Goal: Task Accomplishment & Management: Manage account settings

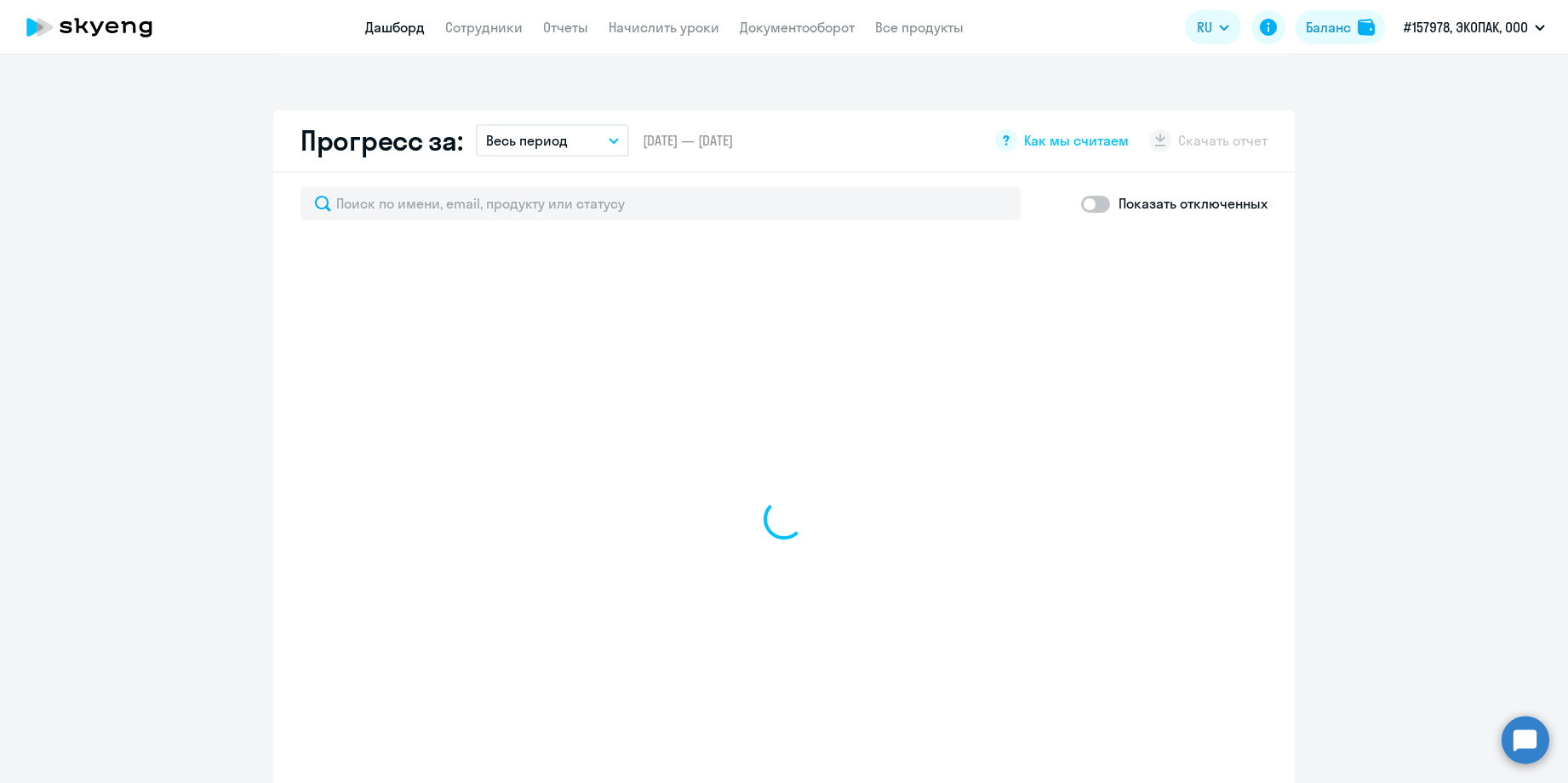
scroll to position [953, 0]
select select "30"
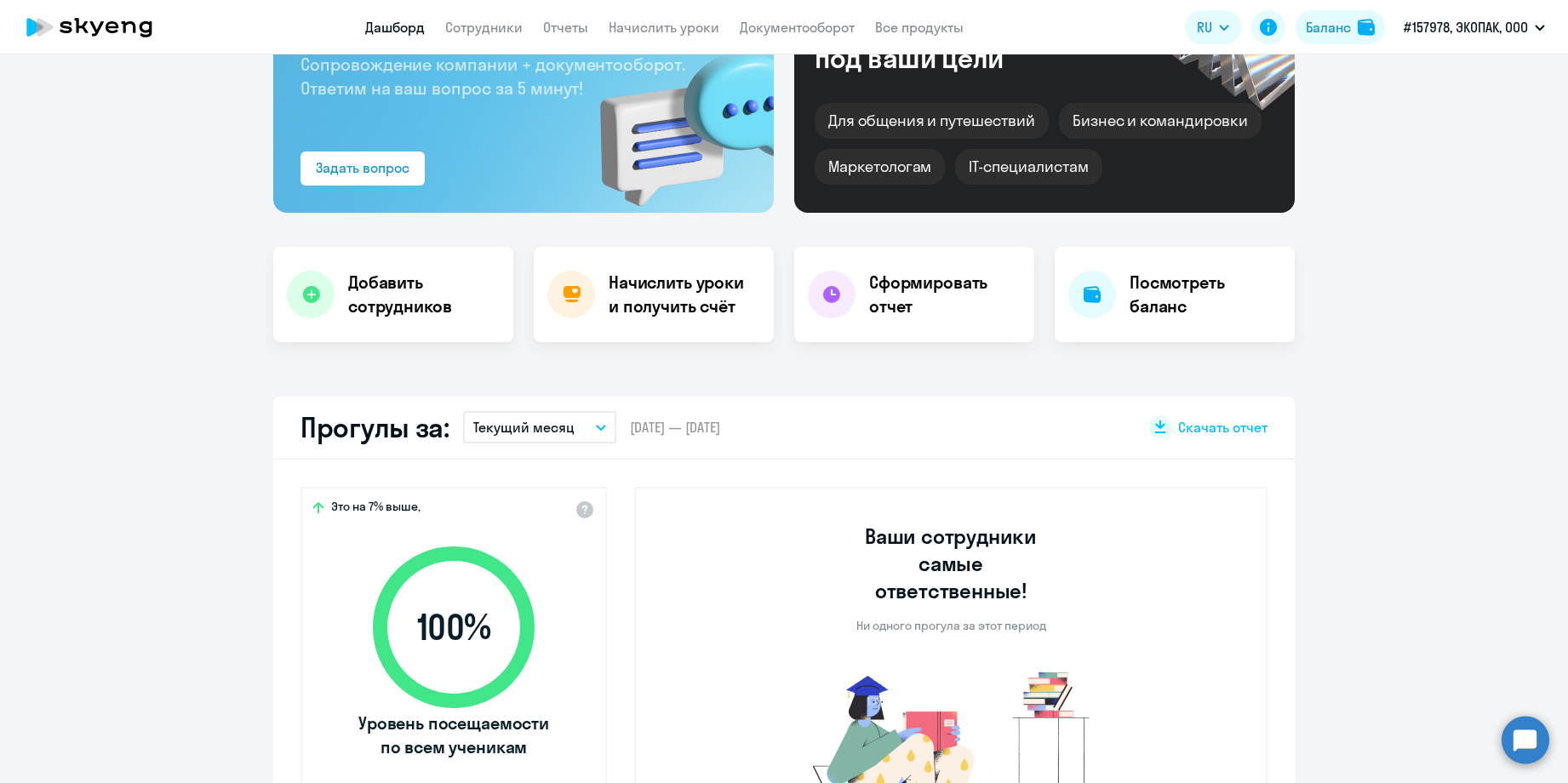
scroll to position [151, 0]
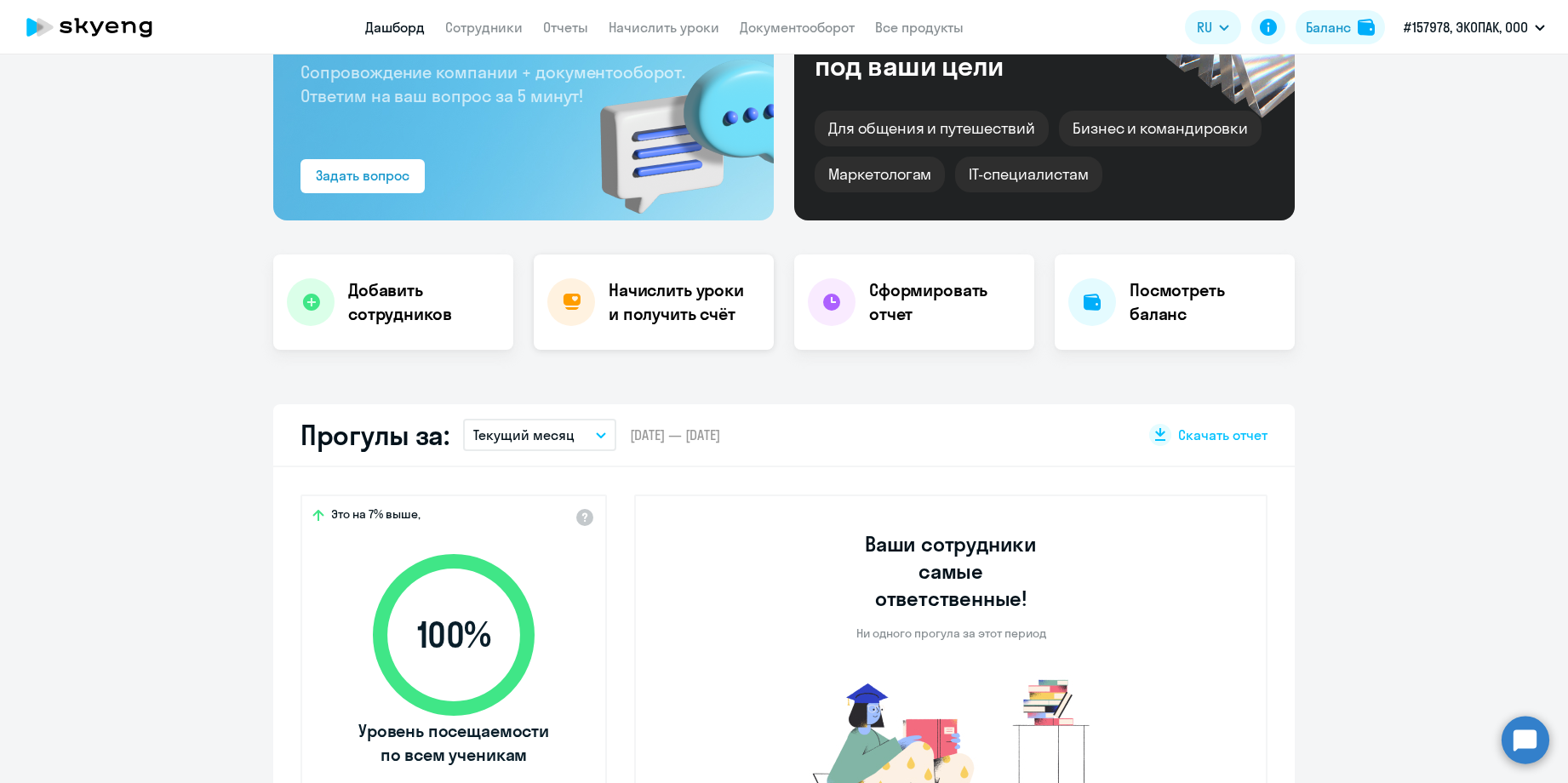
click at [628, 311] on h4 "Начислить уроки и получить счёт" at bounding box center [683, 302] width 148 height 48
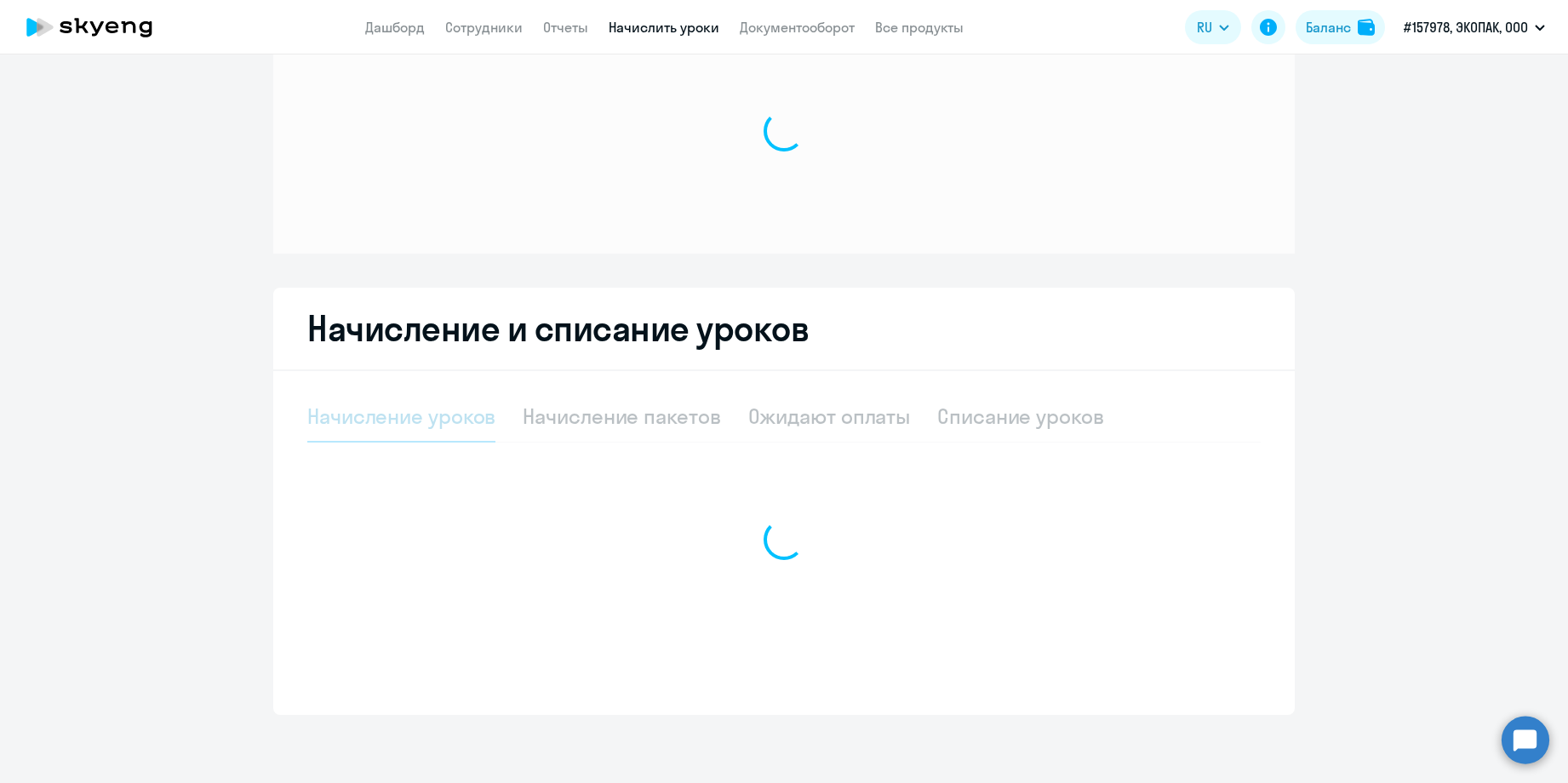
scroll to position [72, 0]
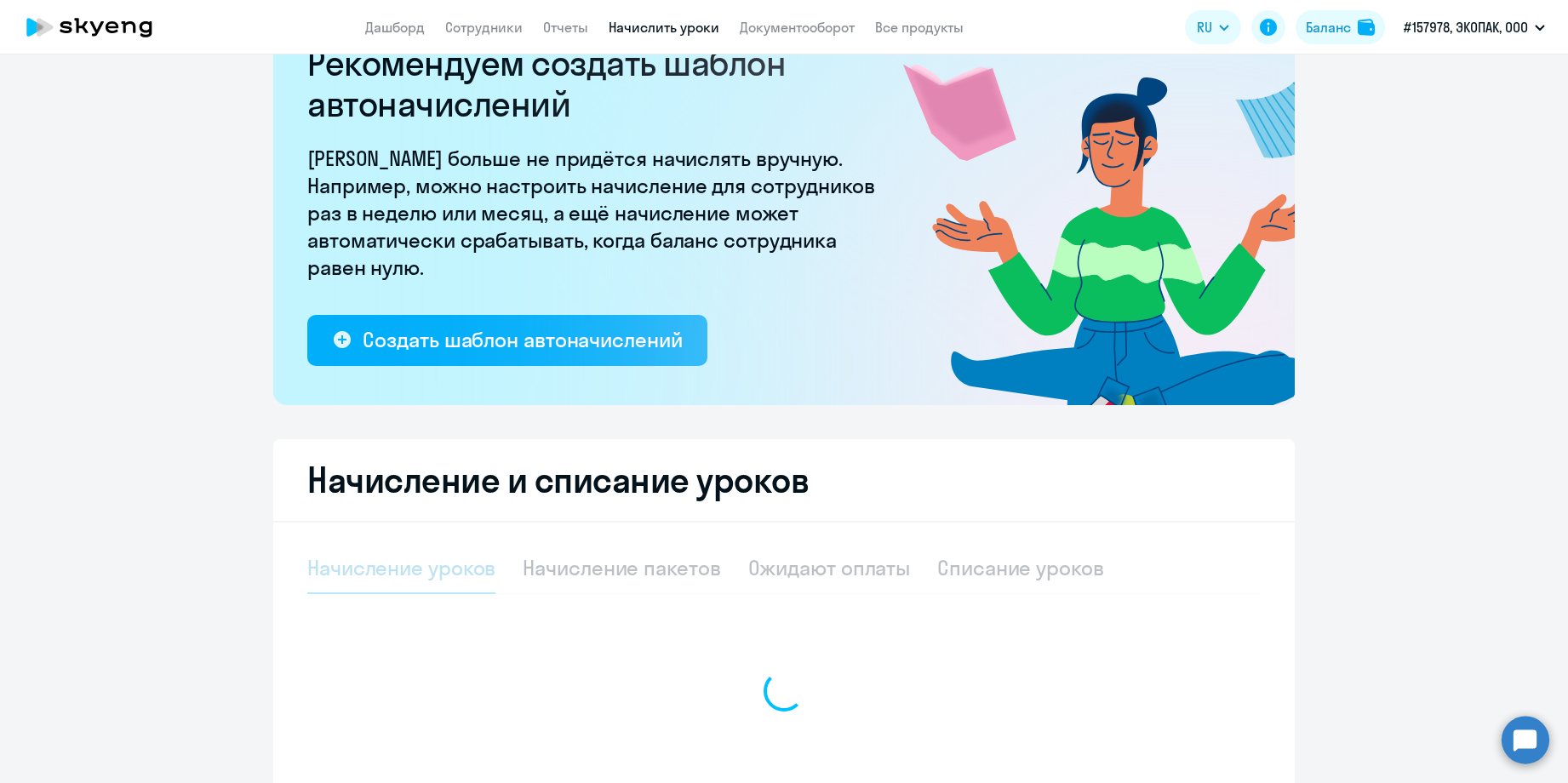
select select "10"
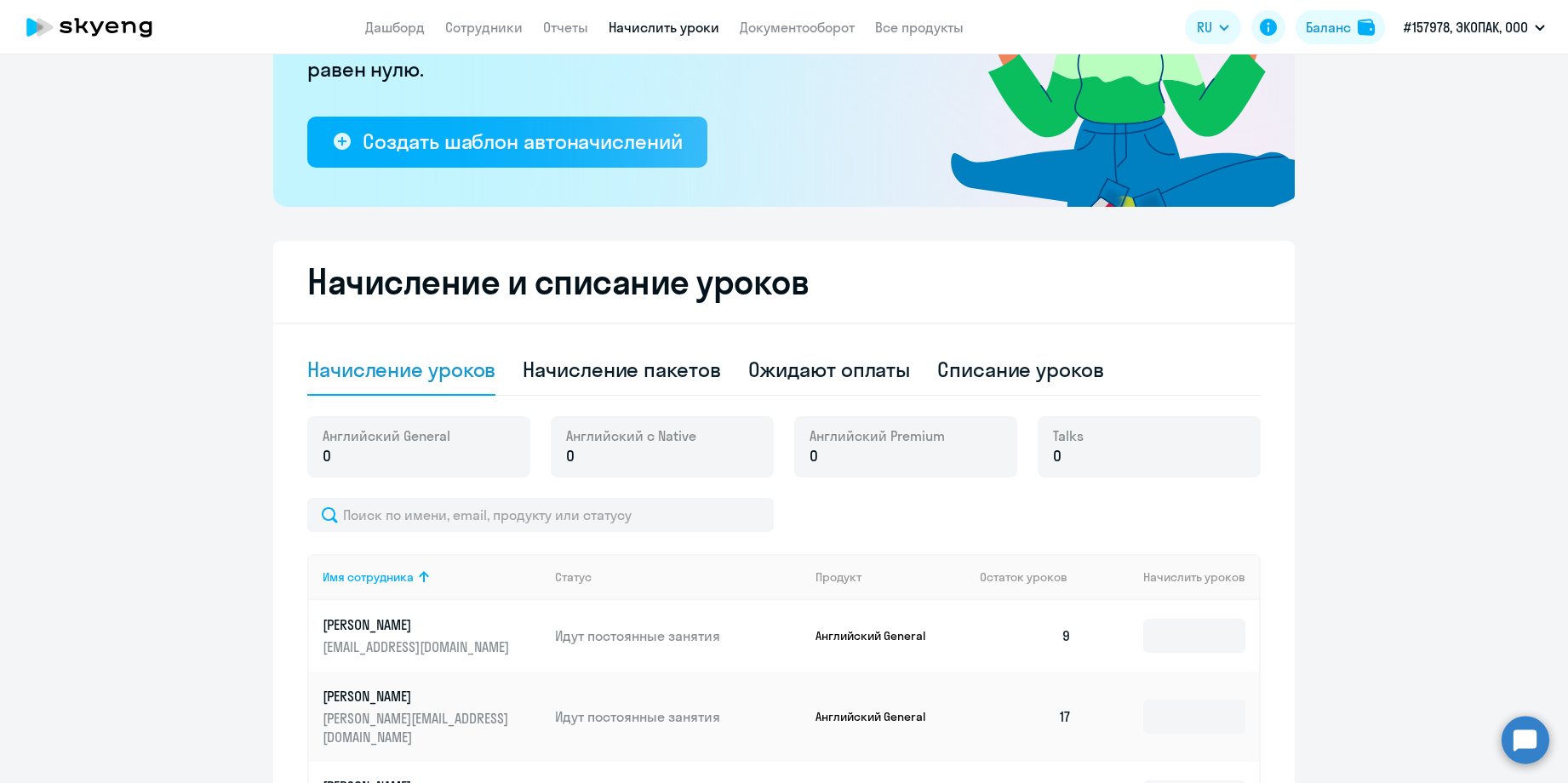
scroll to position [277, 0]
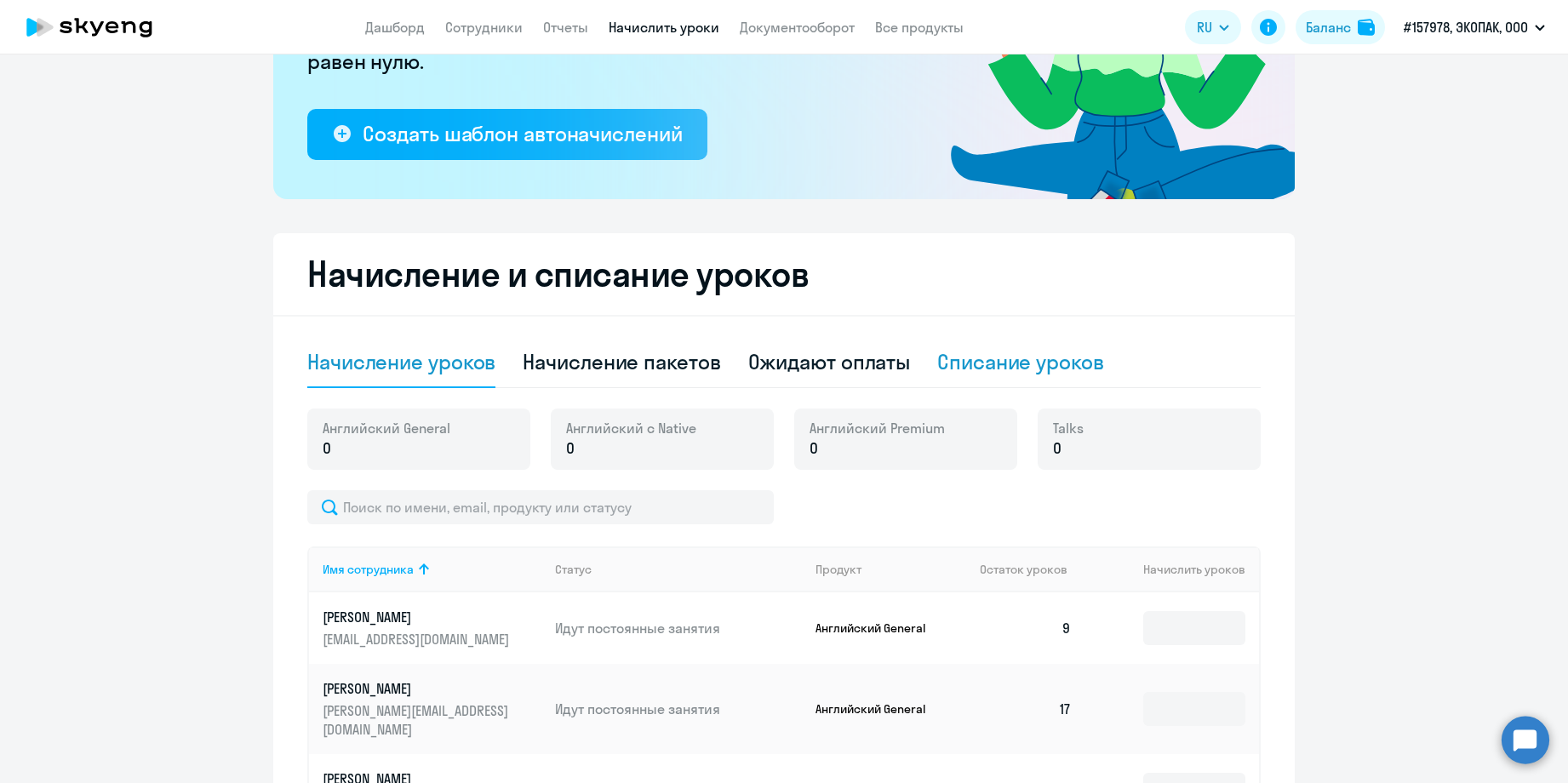
click at [938, 352] on div "Списание уроков" at bounding box center [1021, 362] width 167 height 27
select select "10"
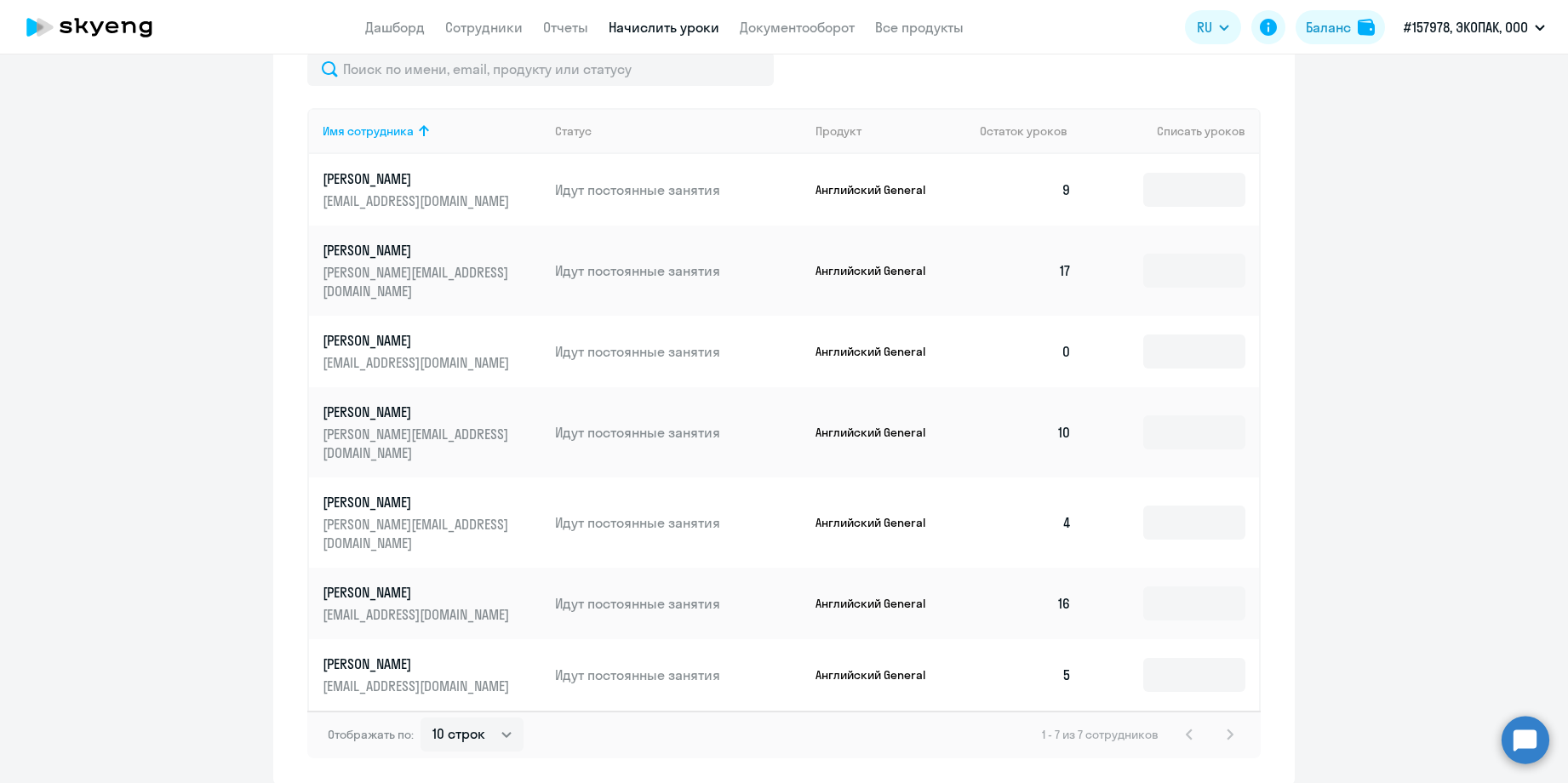
scroll to position [656, 0]
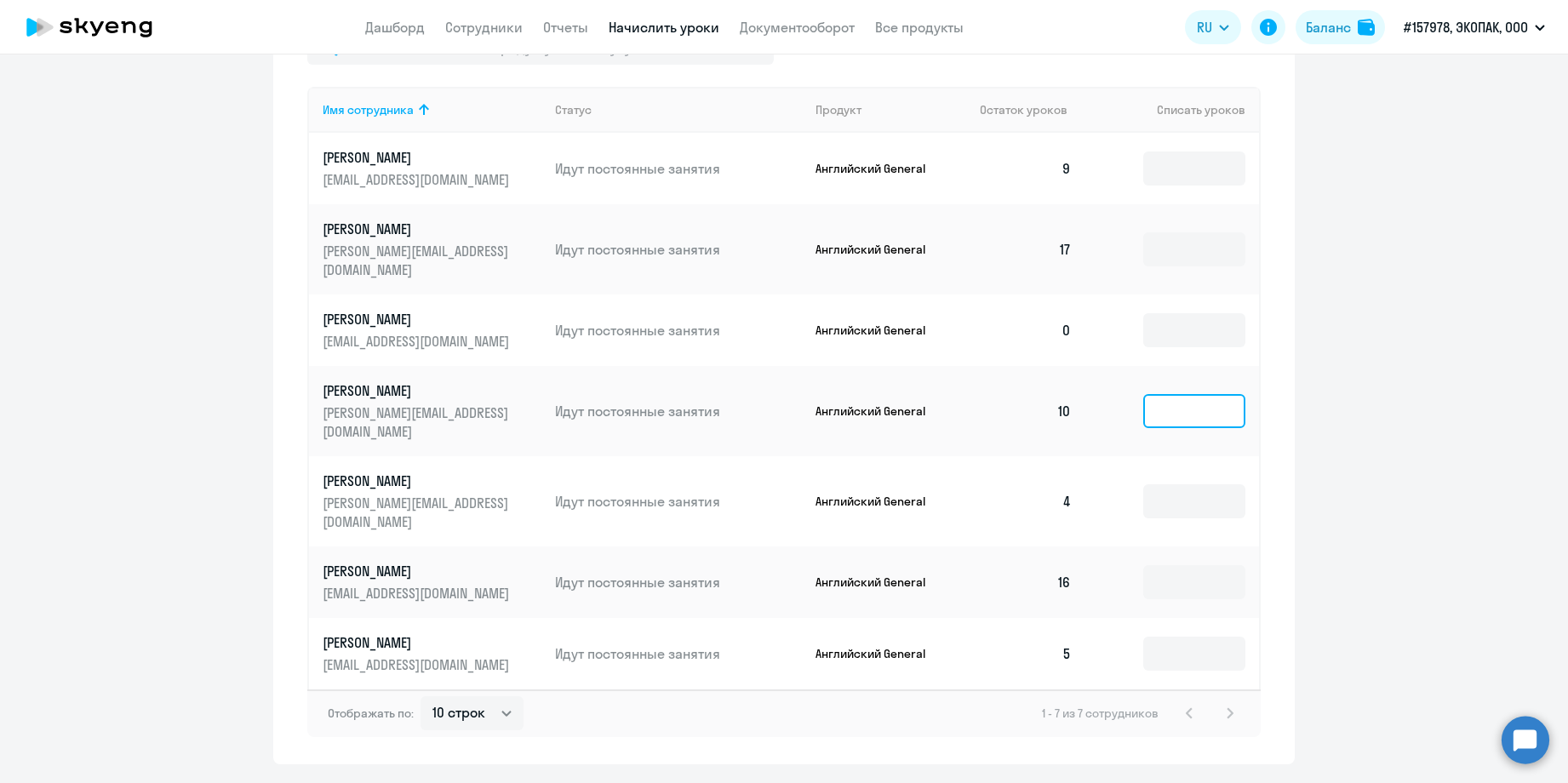
drag, startPoint x: 1171, startPoint y: 398, endPoint x: 1229, endPoint y: 420, distance: 62.0
click at [1172, 398] on input at bounding box center [1194, 410] width 102 height 34
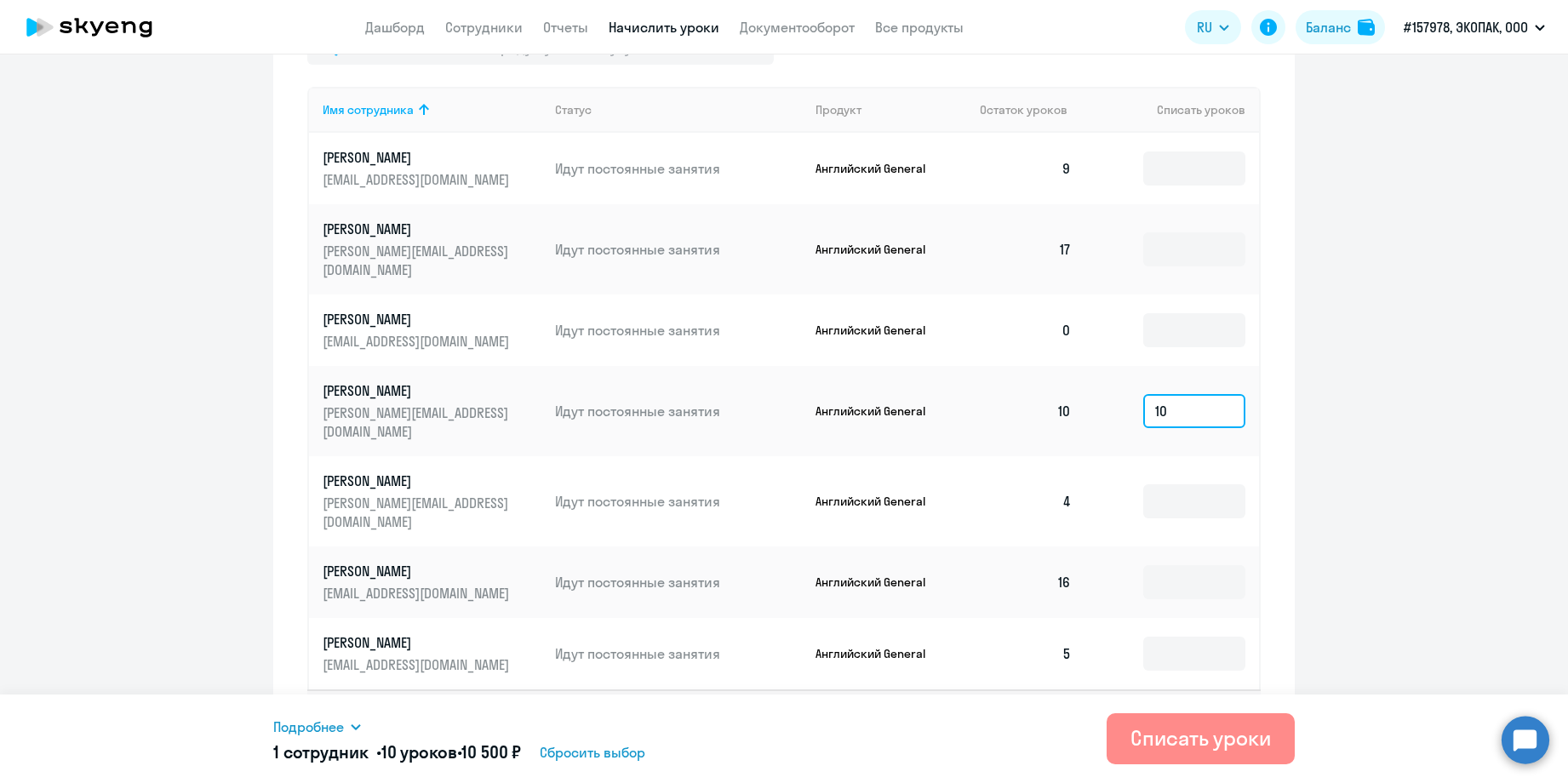
type input "10"
click at [1165, 750] on div "Списать уроки" at bounding box center [1201, 738] width 140 height 27
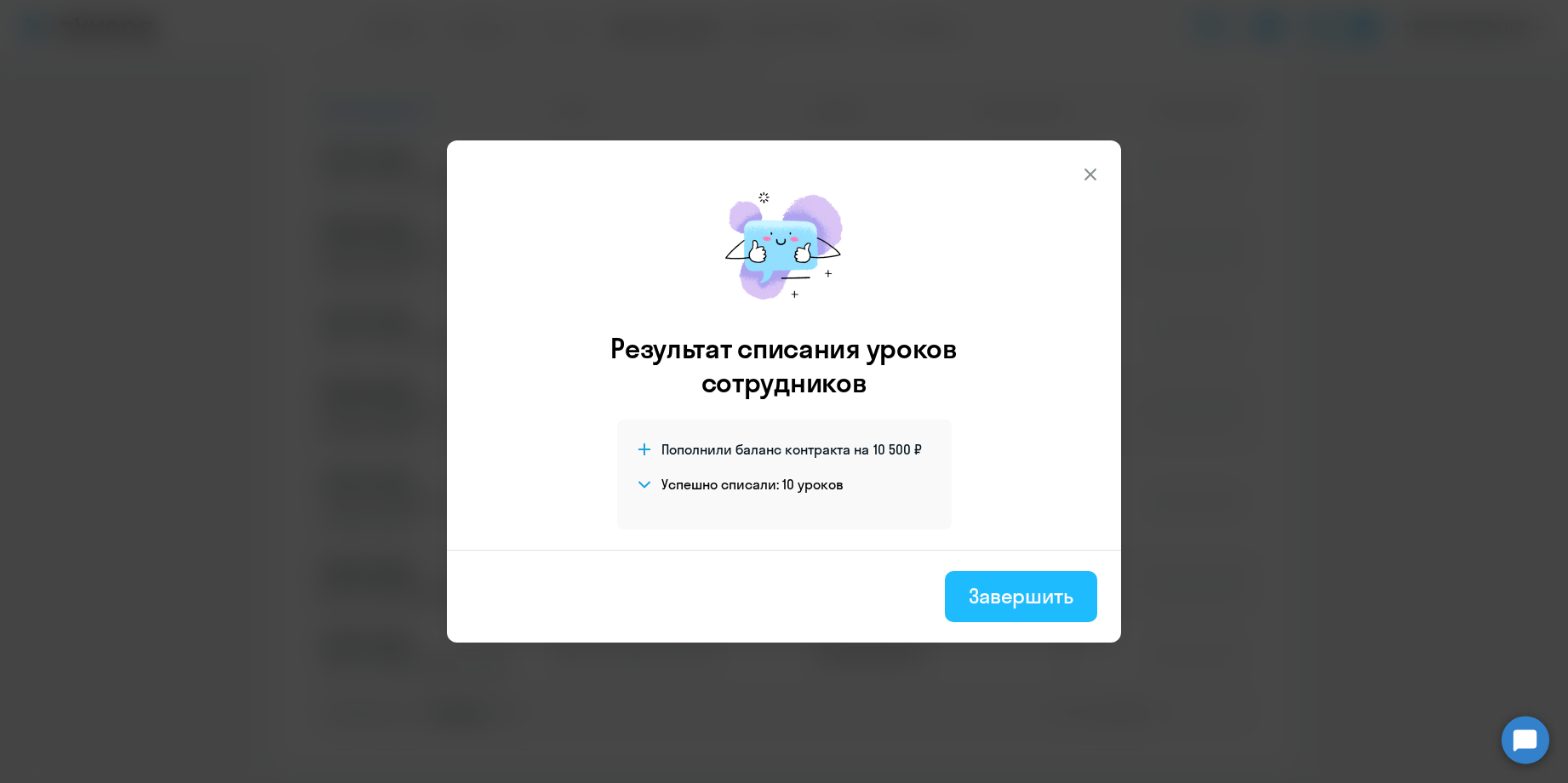
click at [1026, 603] on div "Завершить" at bounding box center [1021, 596] width 105 height 27
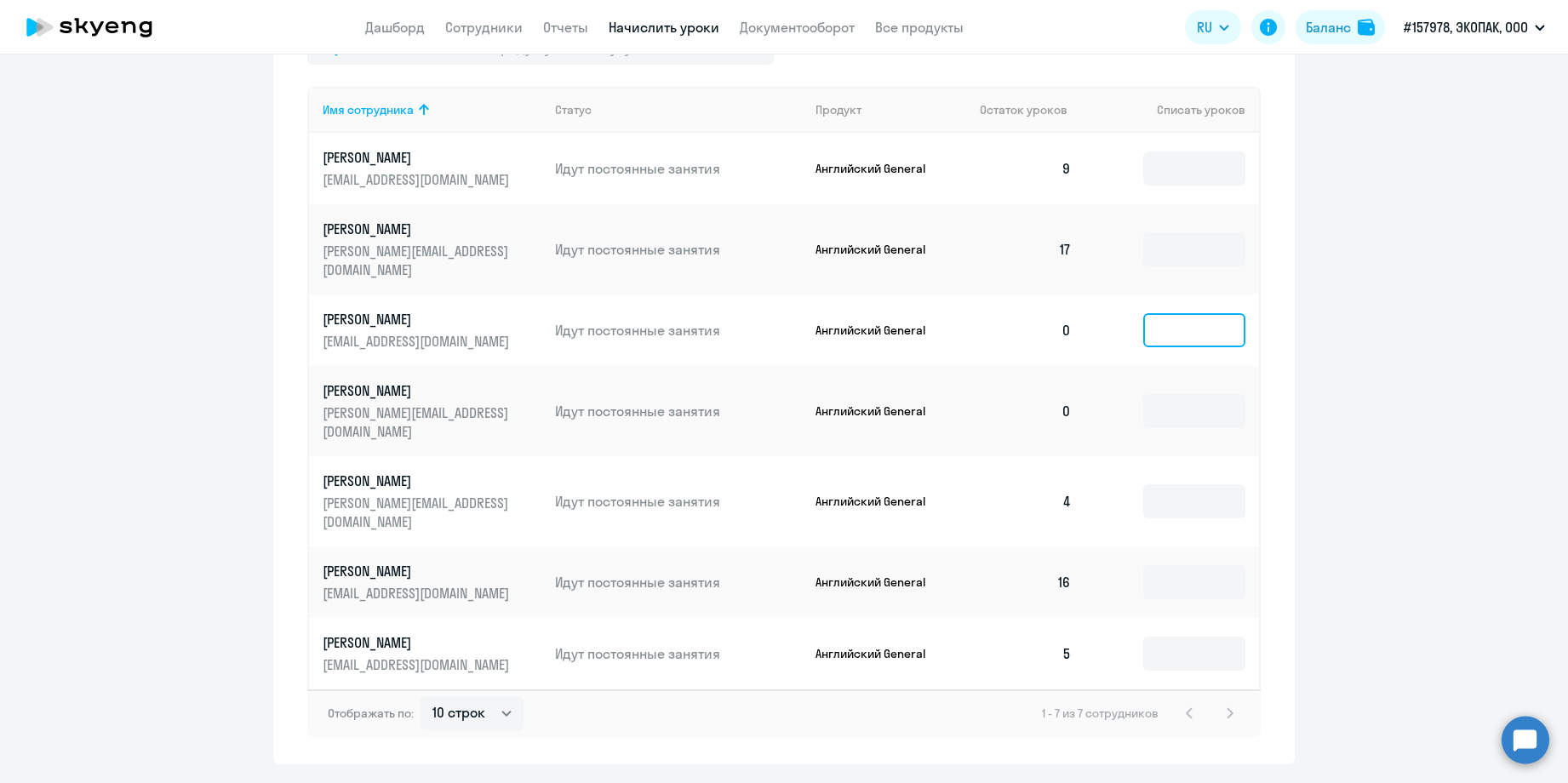
click at [1169, 330] on input at bounding box center [1194, 330] width 102 height 34
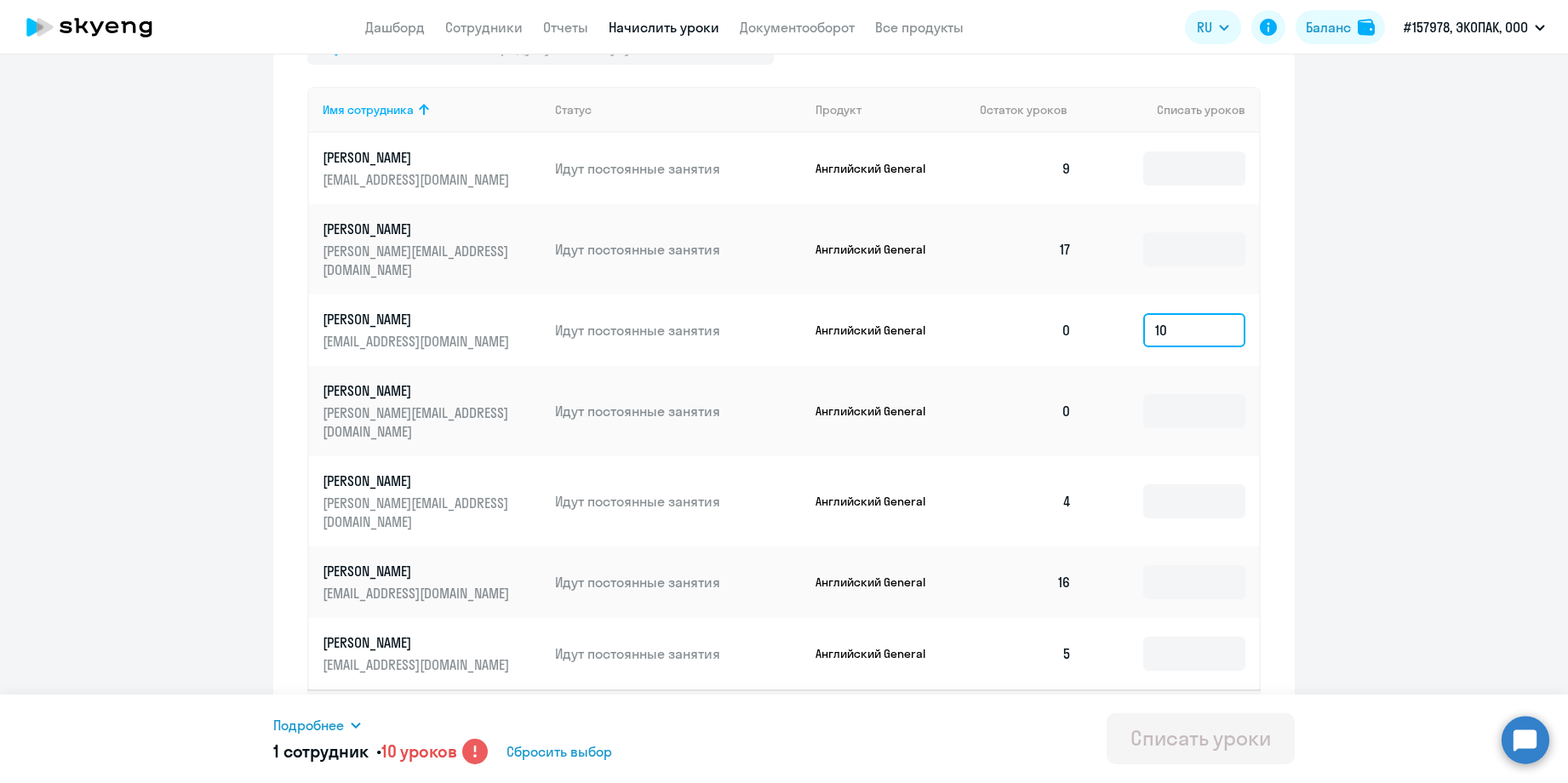
type input "1"
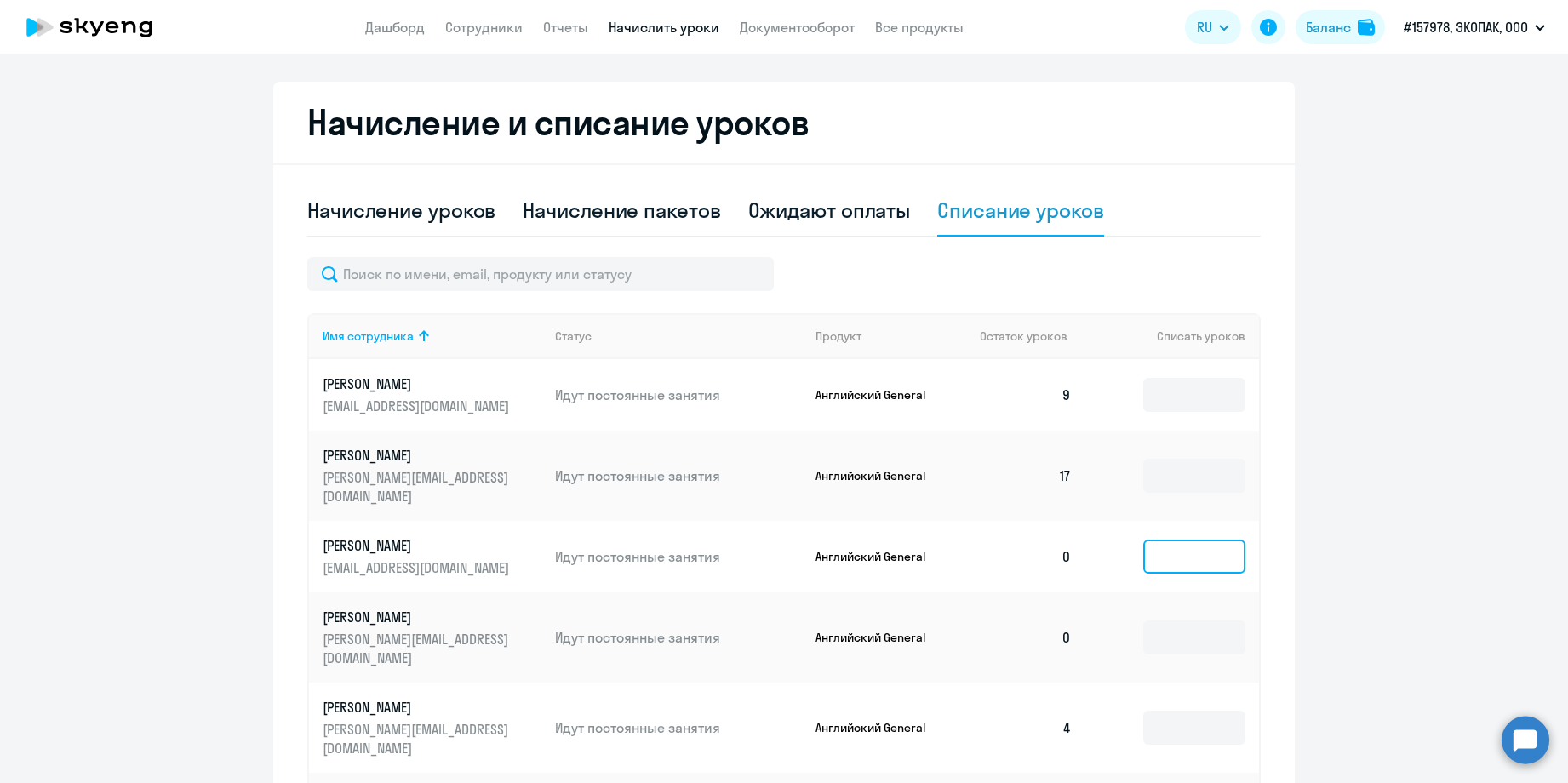
scroll to position [419, 0]
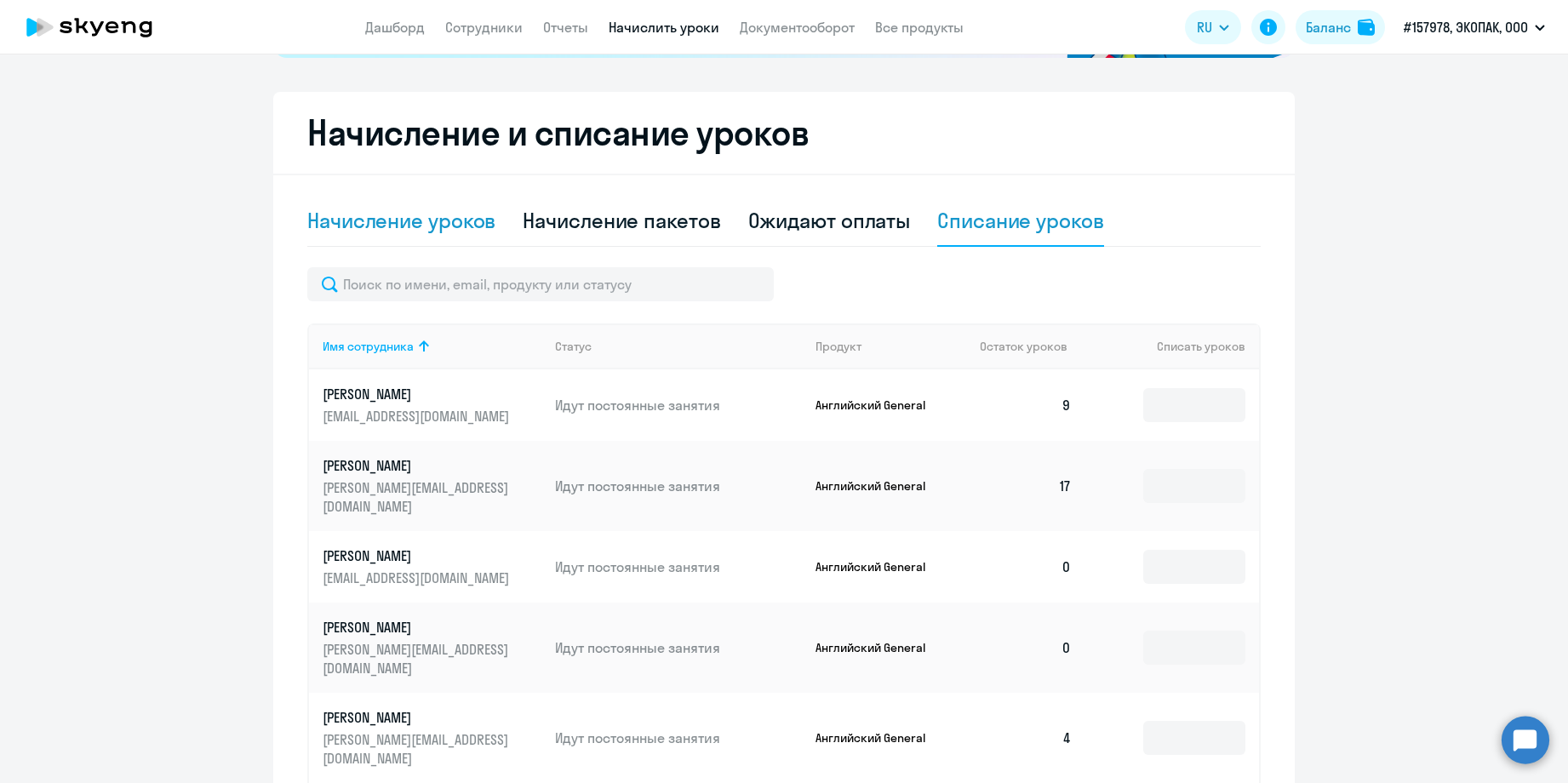
click at [397, 218] on div "Начисление уроков" at bounding box center [401, 221] width 188 height 27
select select "10"
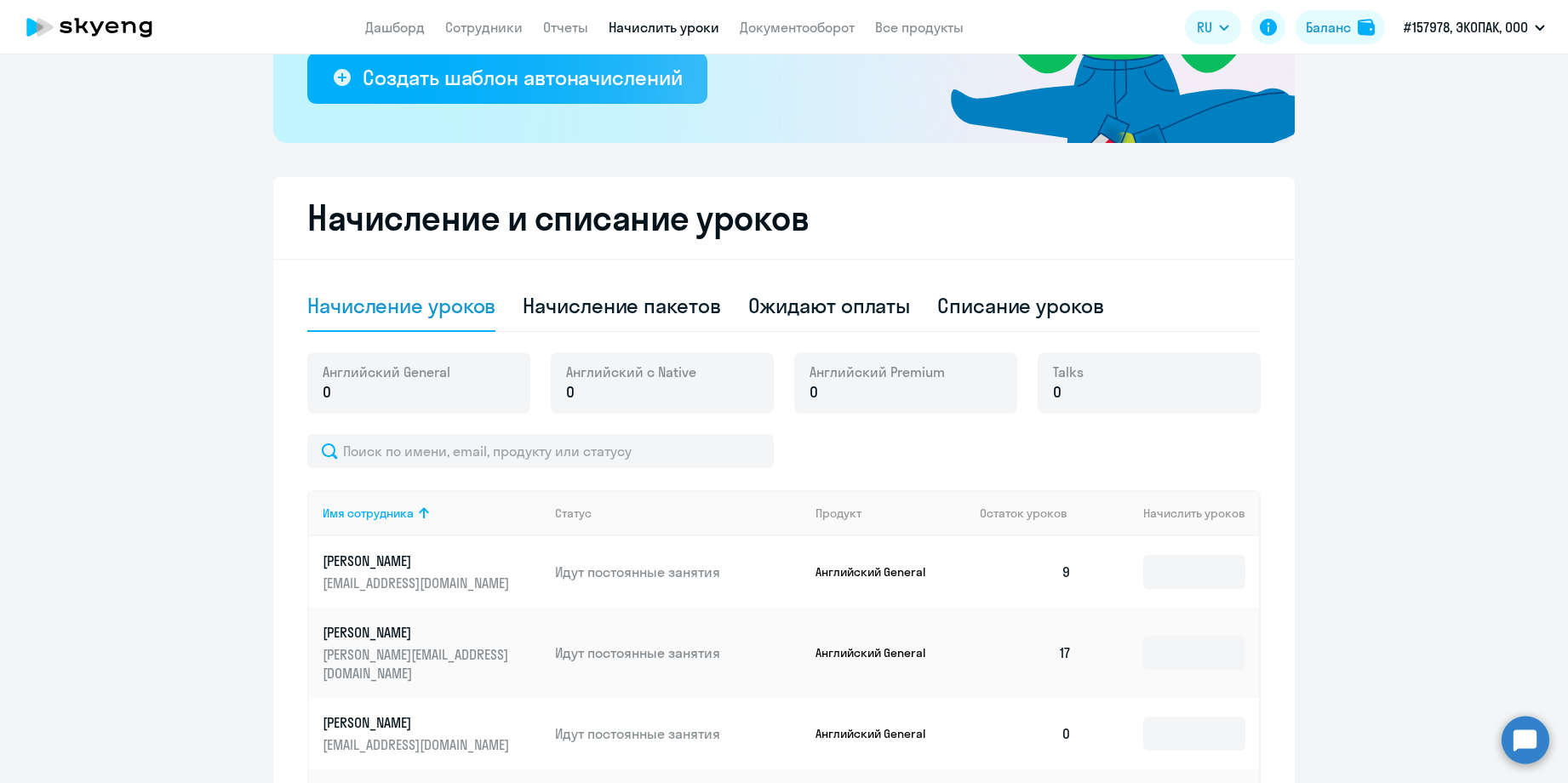
scroll to position [737, 0]
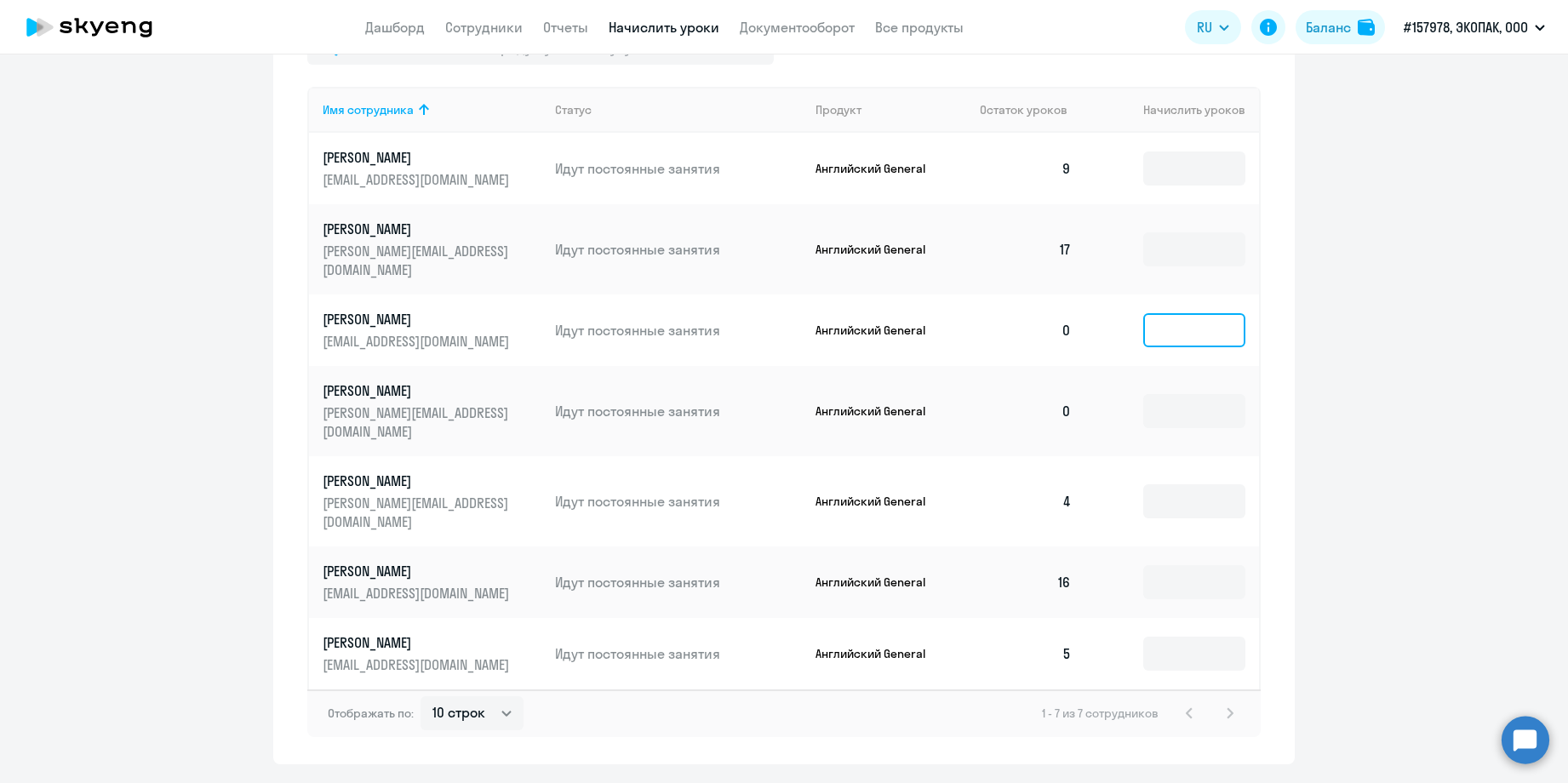
click at [1150, 319] on input at bounding box center [1194, 330] width 102 height 34
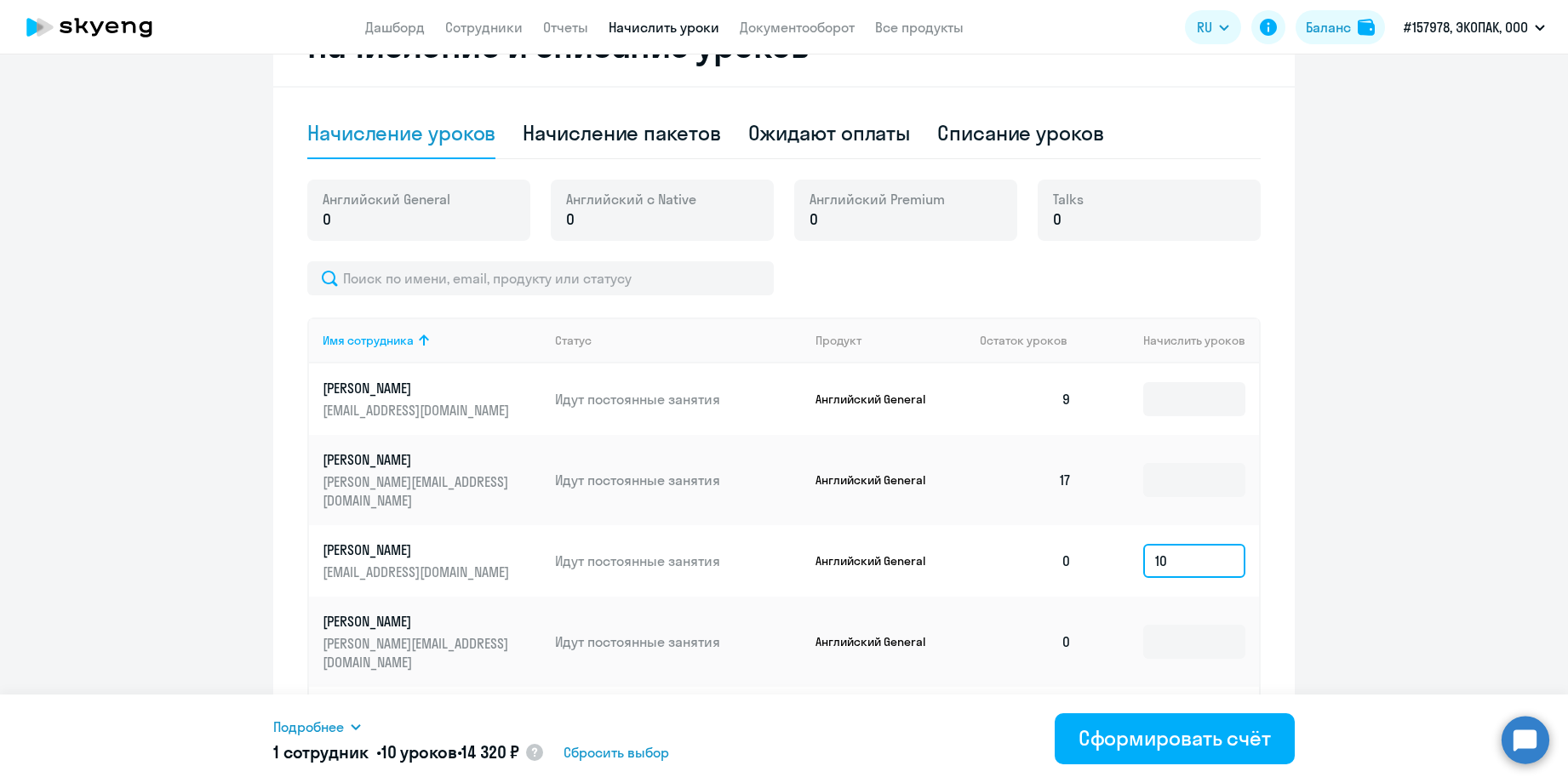
scroll to position [501, 0]
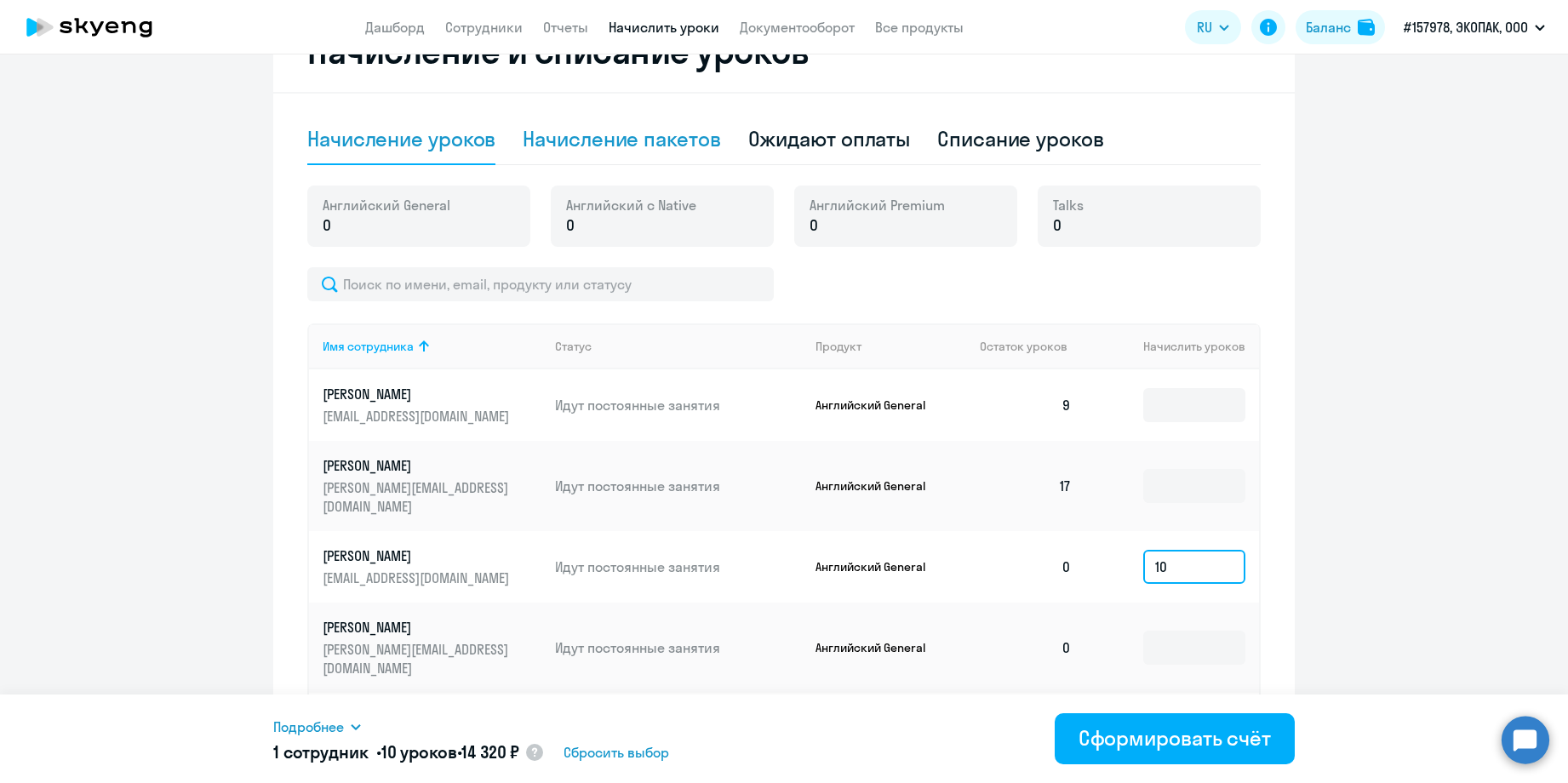
type input "10"
click at [599, 143] on div "Начисление пакетов" at bounding box center [621, 139] width 197 height 27
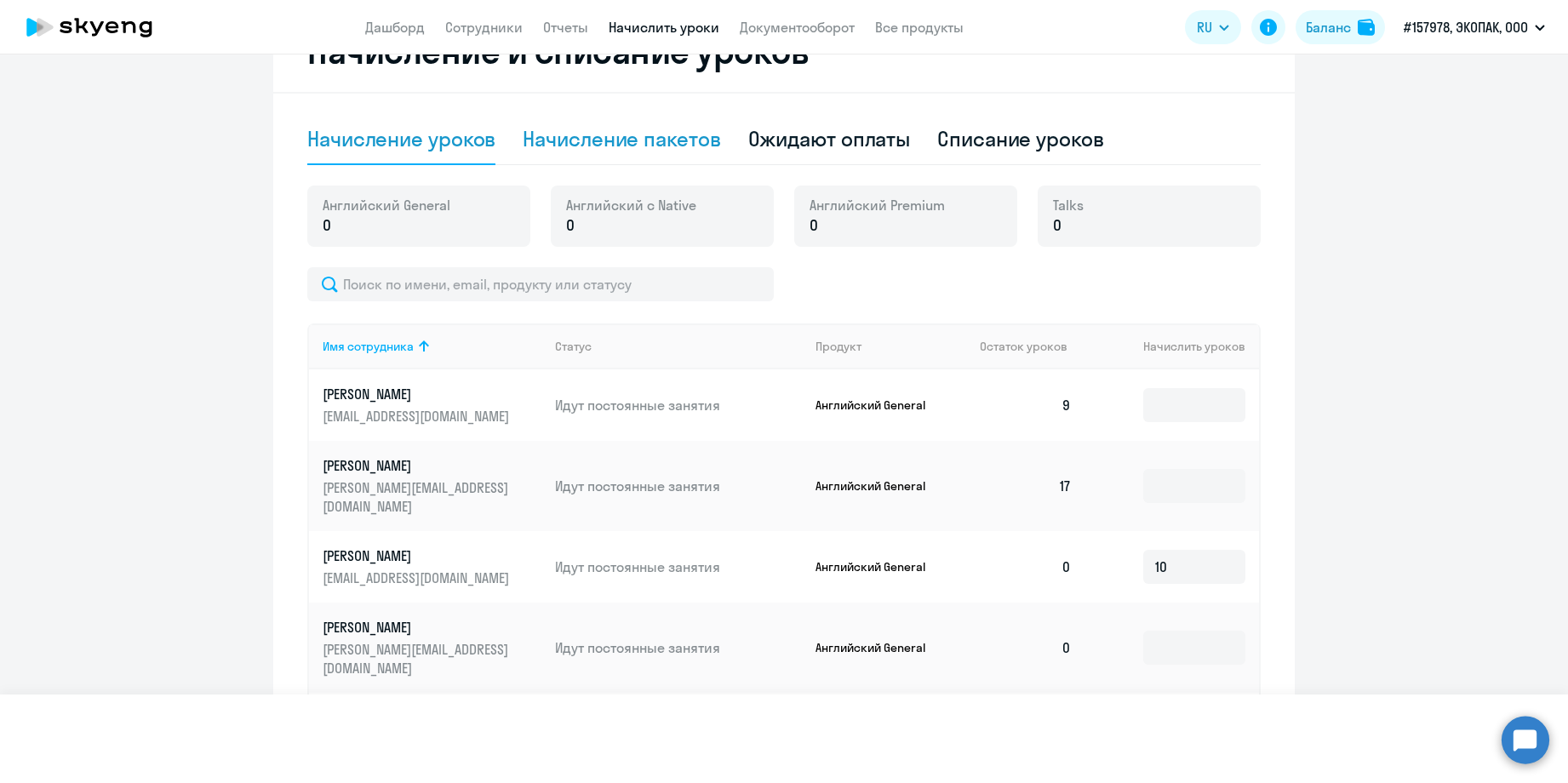
select select "10"
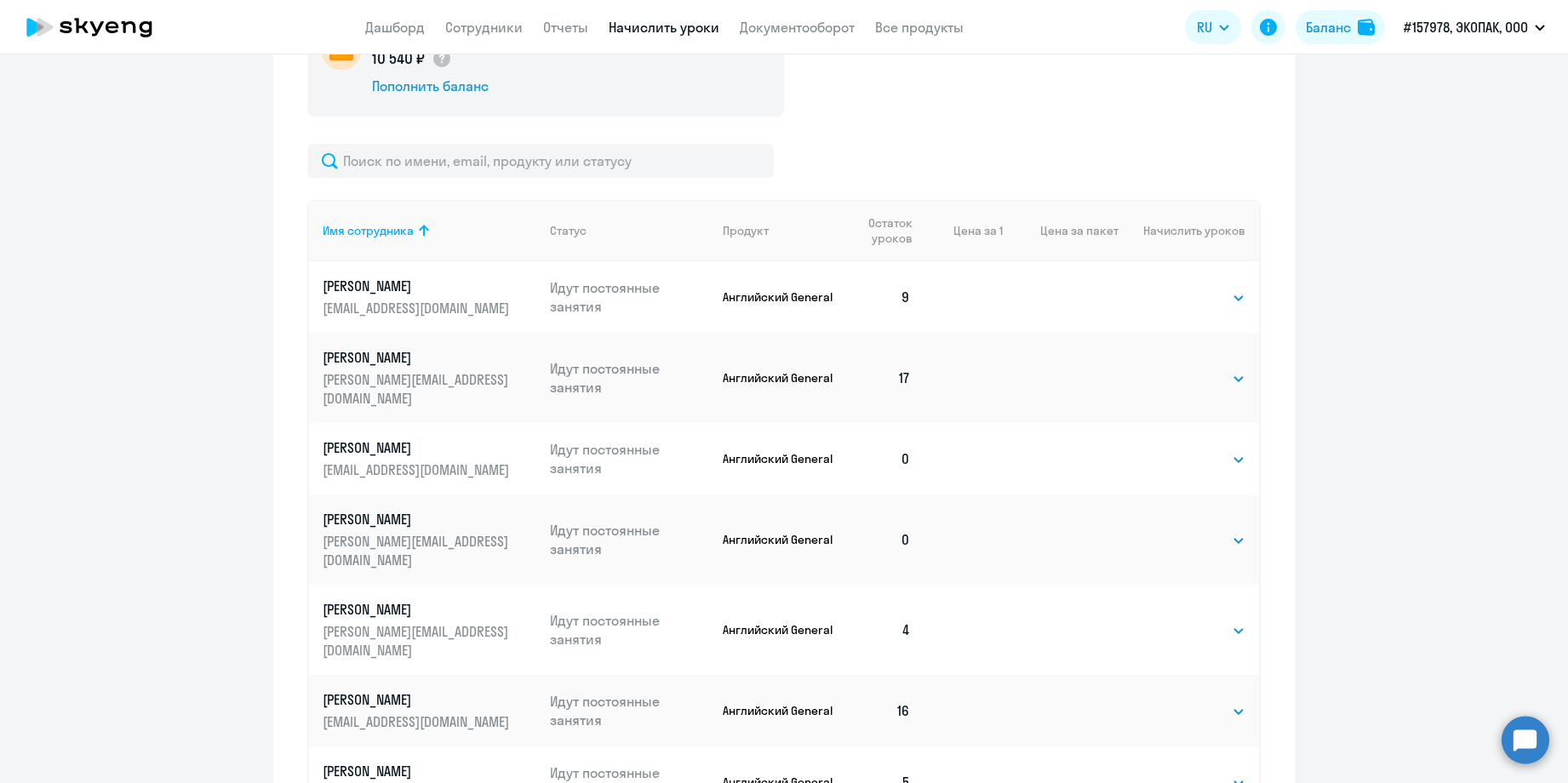
scroll to position [677, 0]
click at [1217, 454] on select "Выбрать 4 8 16 32 64 96 128" at bounding box center [1211, 461] width 70 height 20
click at [1176, 451] on select "Выбрать 4 8 16 32 64 96 128" at bounding box center [1211, 461] width 70 height 20
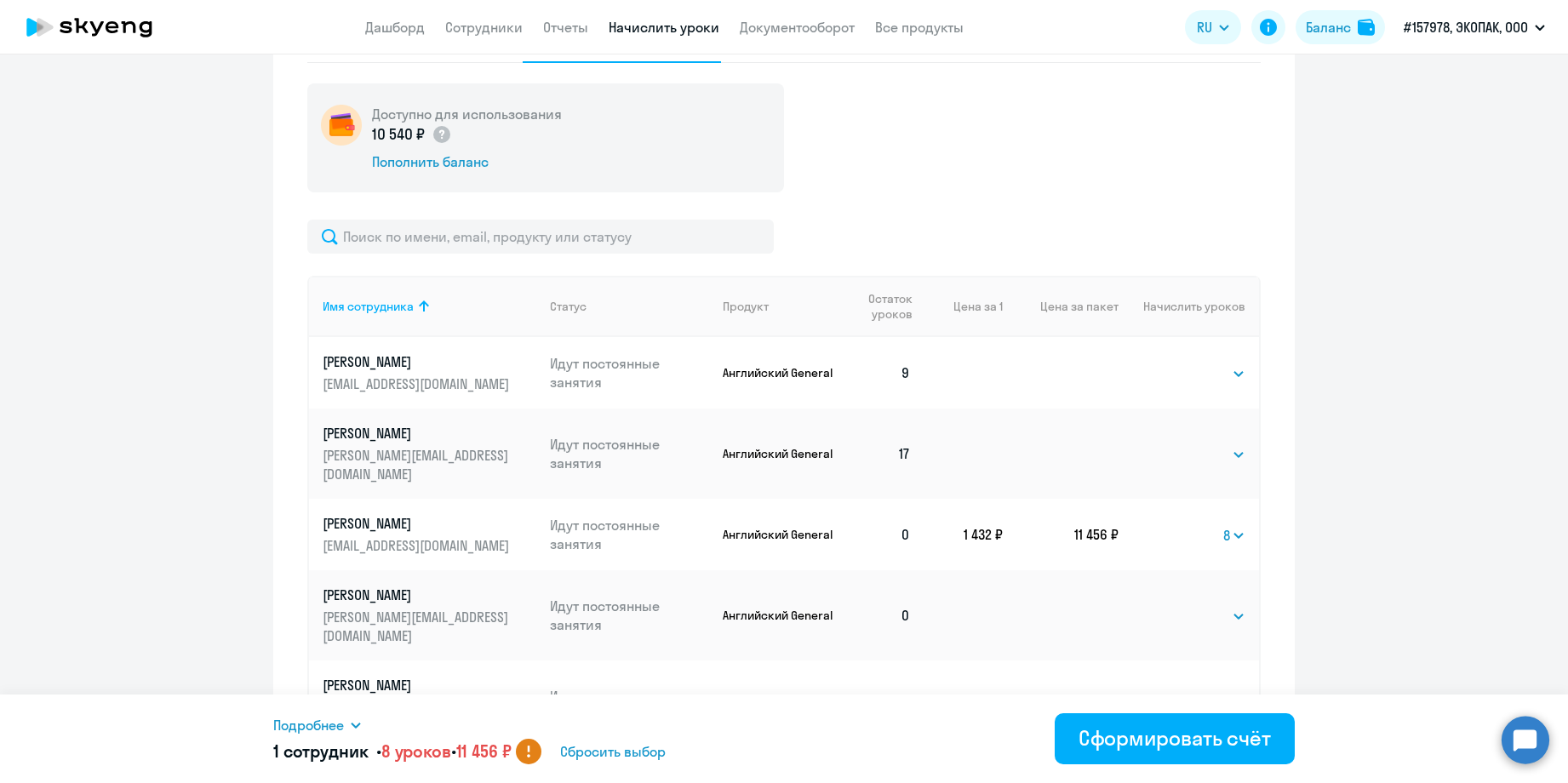
scroll to position [599, 0]
click at [1214, 530] on td "Выбрать 4 8 16 32 64 96 128 8" at bounding box center [1189, 538] width 140 height 72
click at [1233, 529] on select "Выбрать 4 8 16 32 64 96 128" at bounding box center [1234, 539] width 22 height 20
select select "4"
click at [1224, 529] on select "Выбрать 4 8 16 32 64 96 128" at bounding box center [1234, 539] width 22 height 20
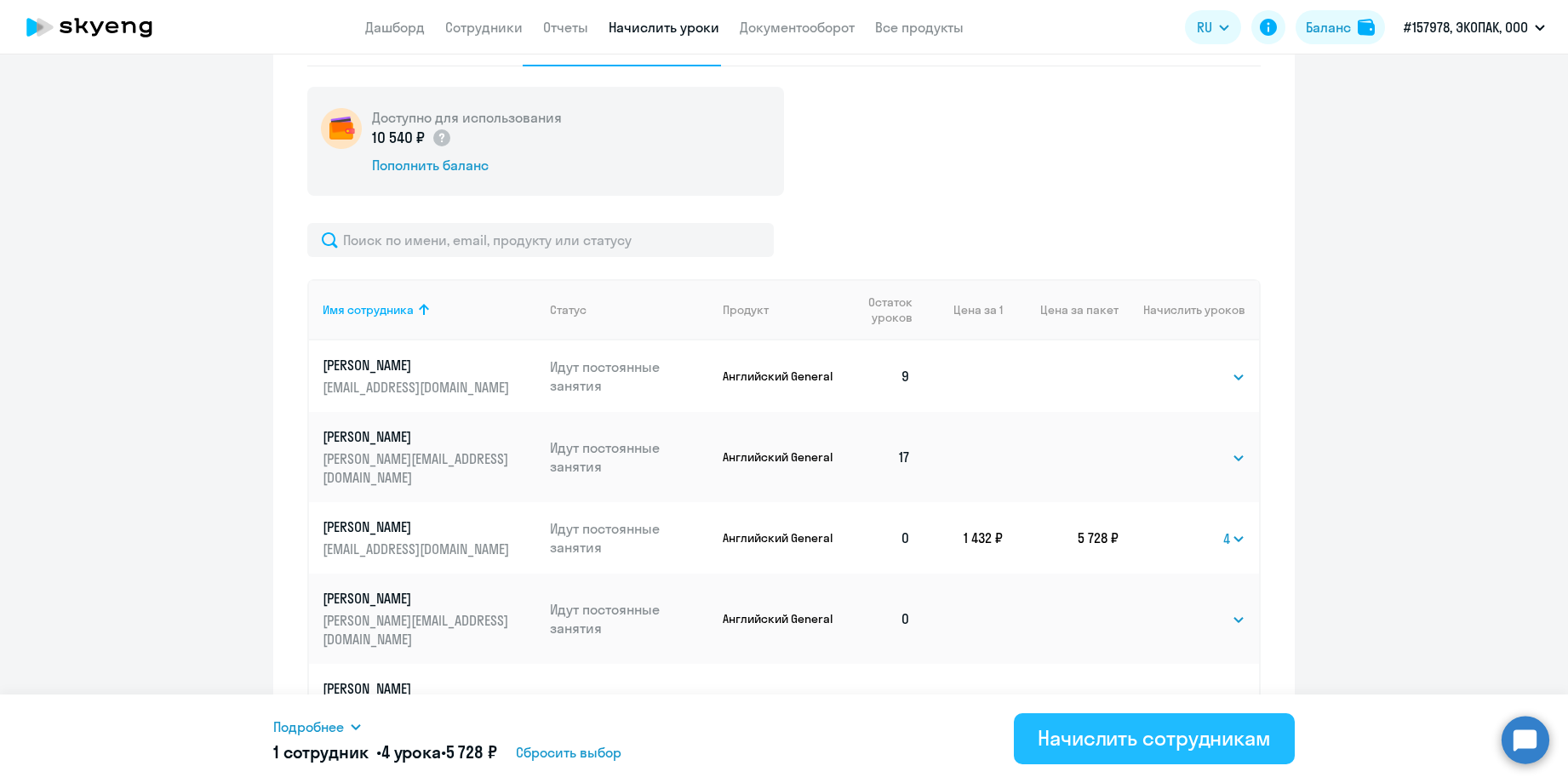
click at [1101, 743] on div "Начислить сотрудникам" at bounding box center [1155, 738] width 233 height 27
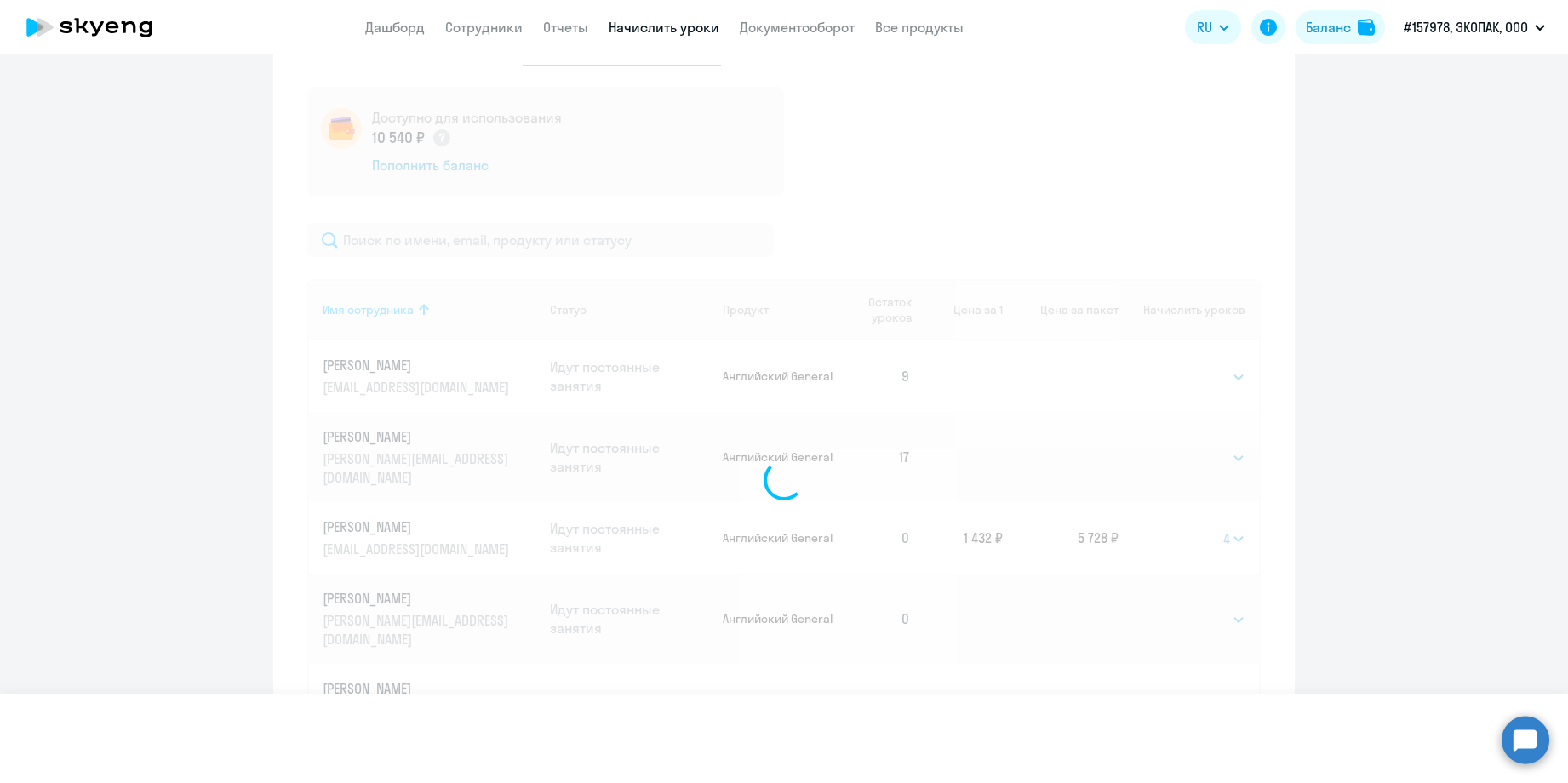
select select
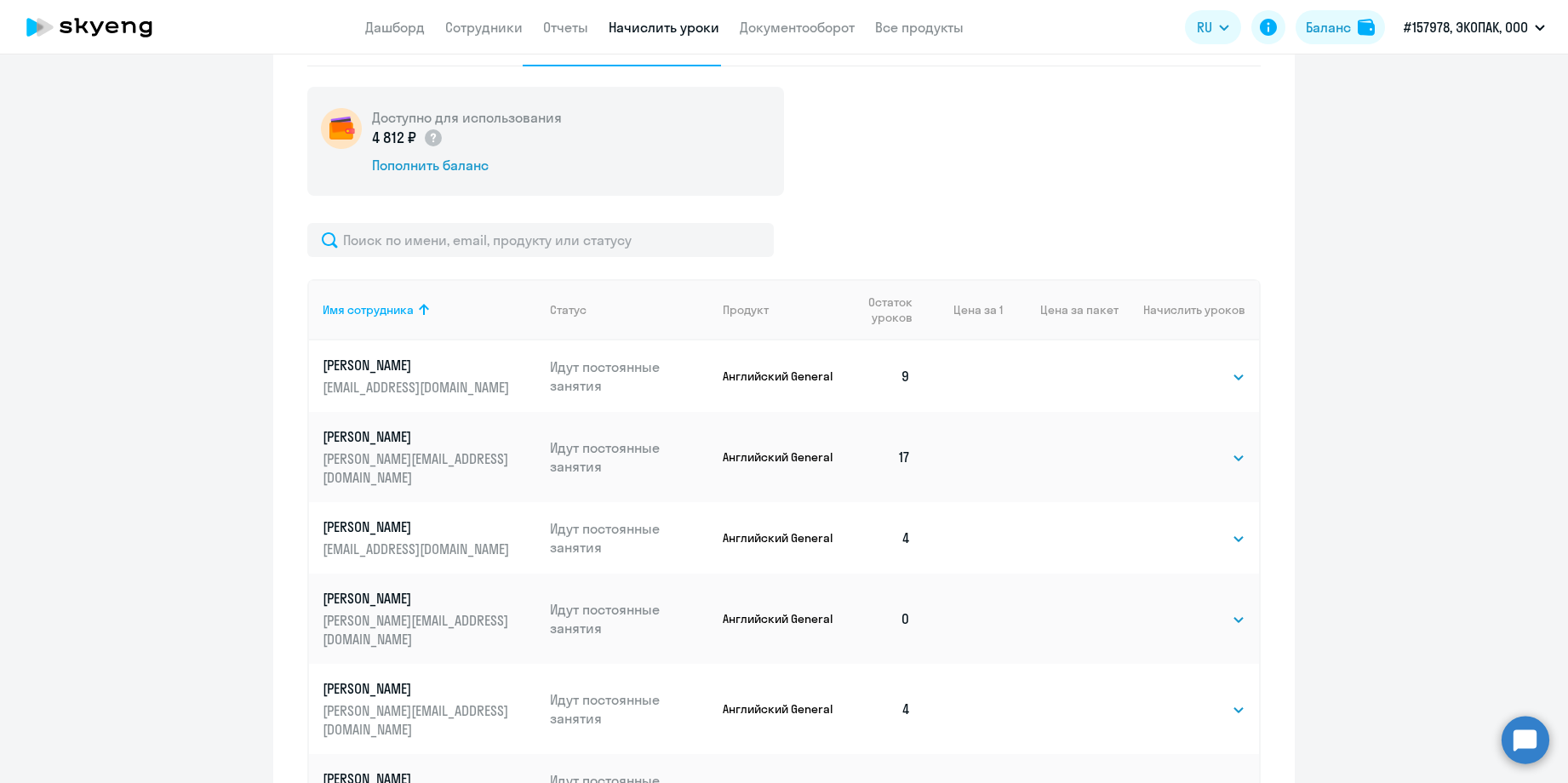
click at [57, 24] on icon at bounding box center [89, 27] width 150 height 43
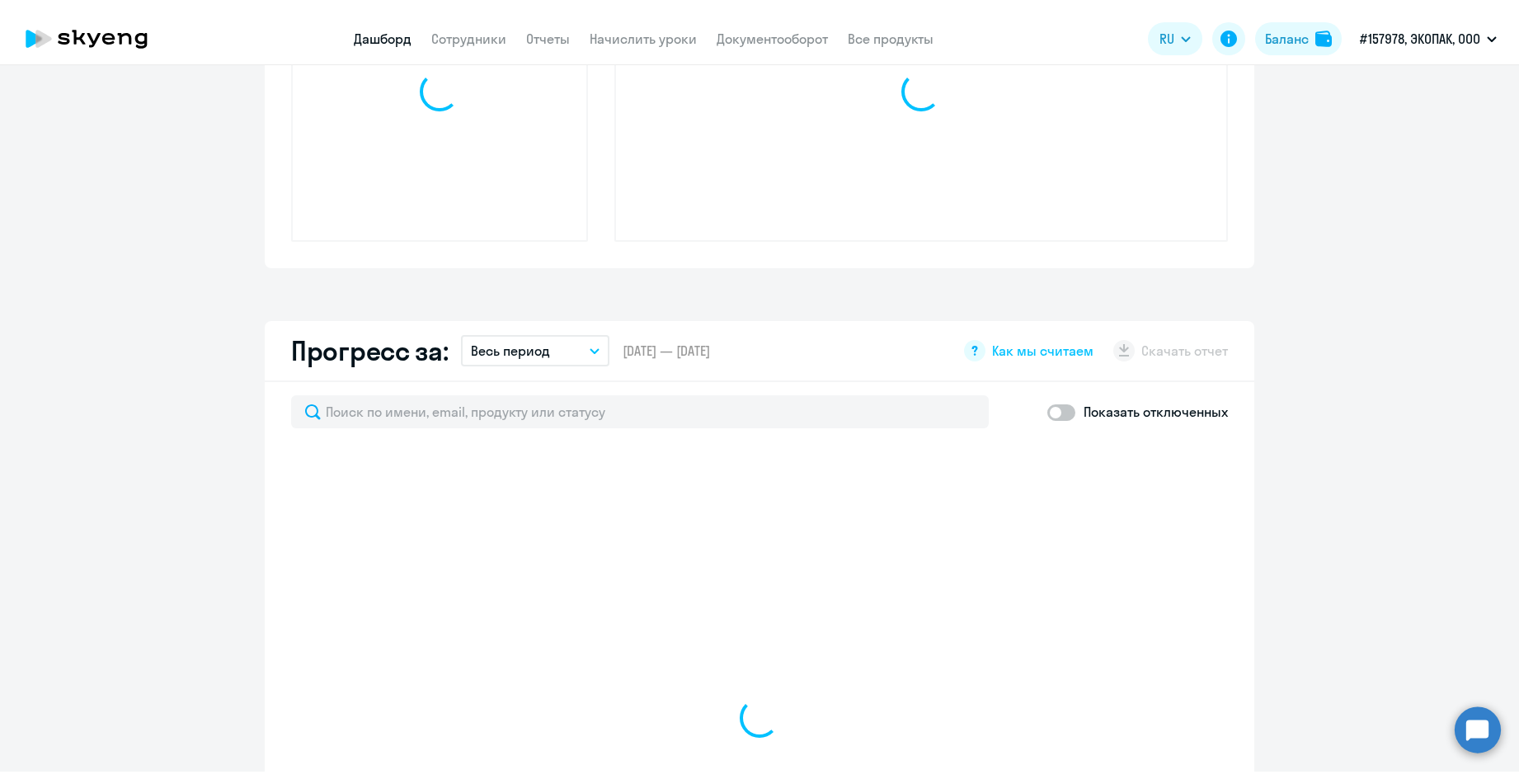
scroll to position [696, 0]
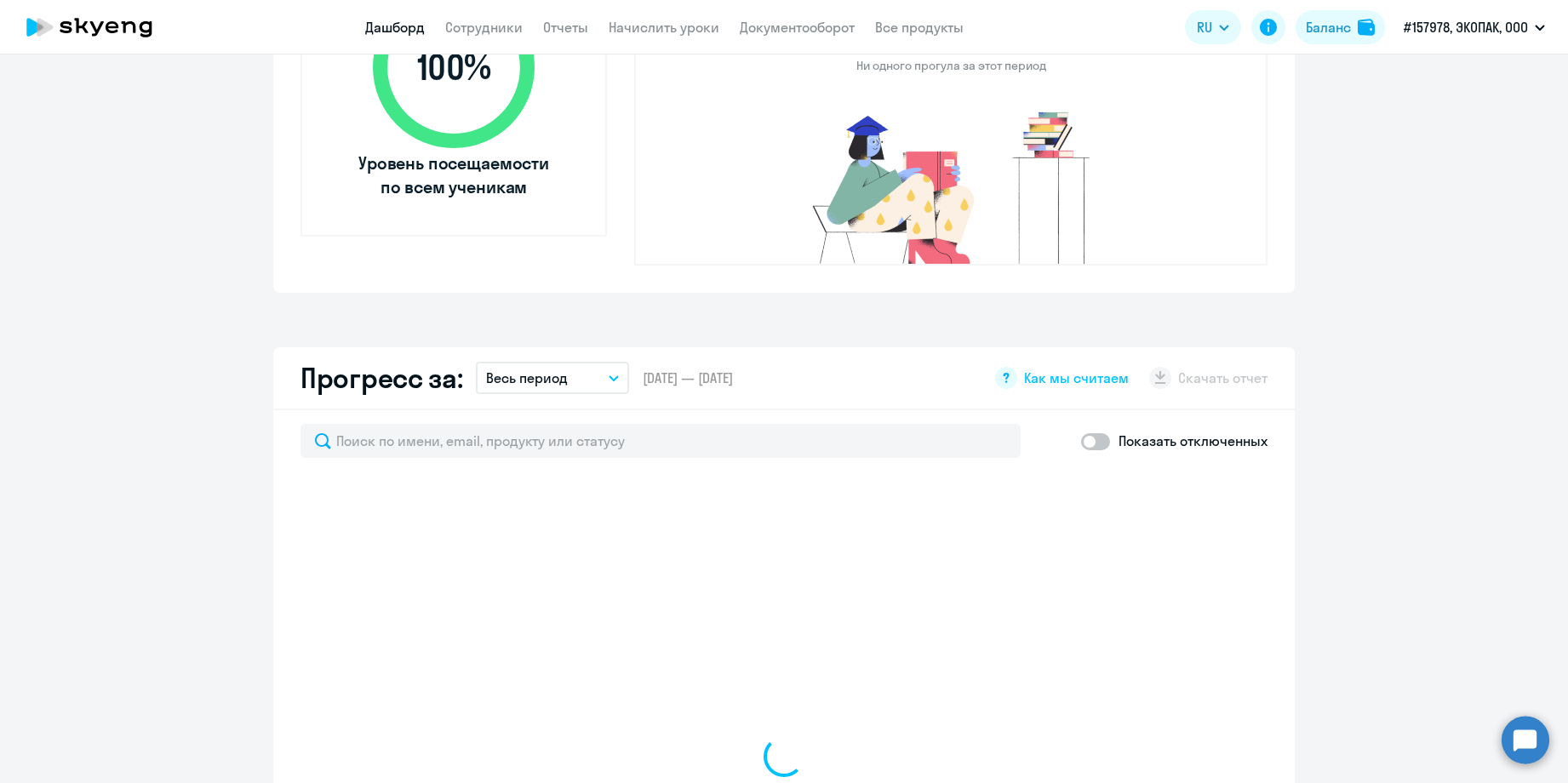
select select "30"
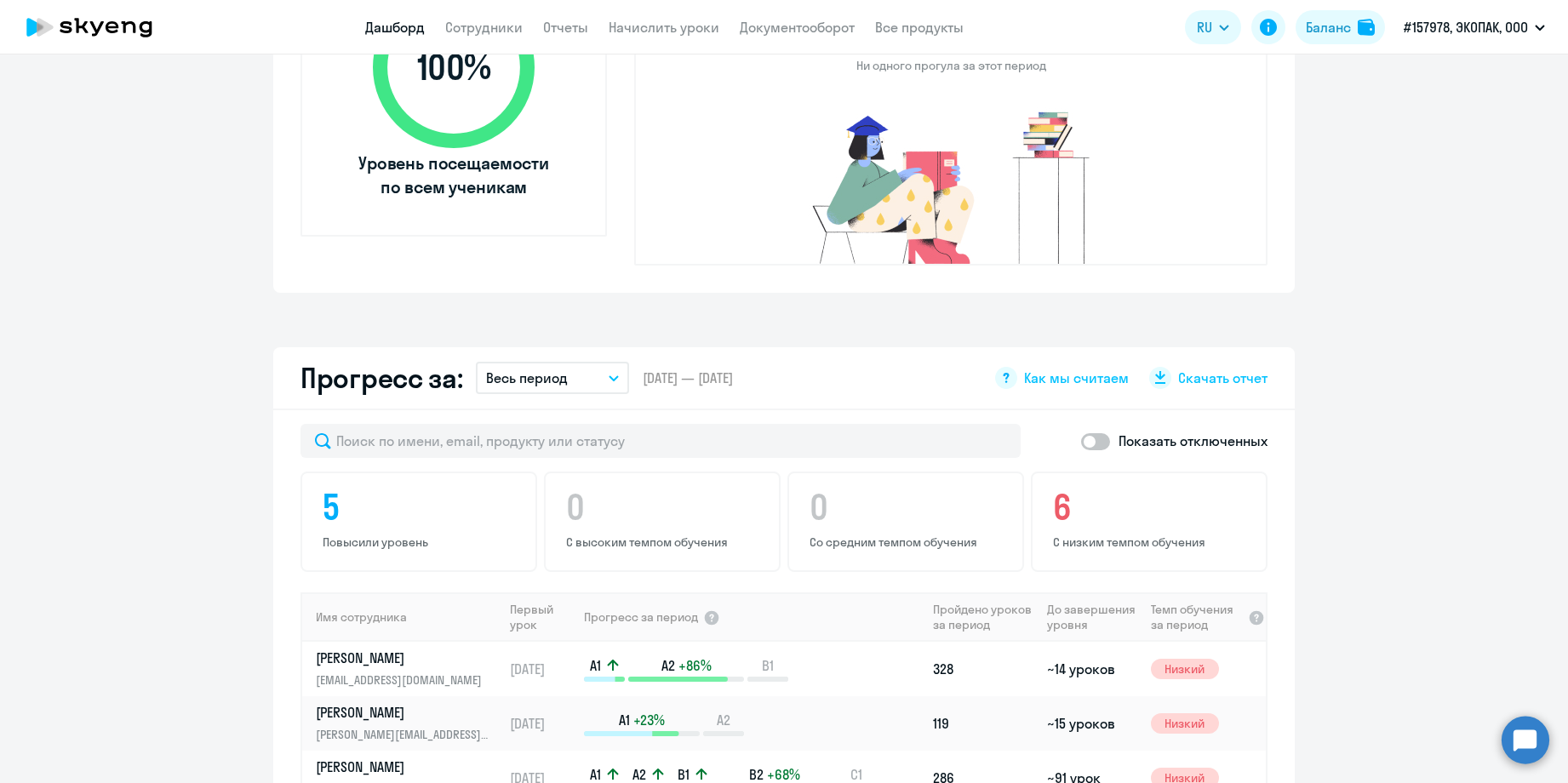
click at [1367, 372] on app-progress-dashboard "Прогресс за: Весь период – [DATE] — [DATE] Как мы считаем Скачать отчет Показат…" at bounding box center [784, 714] width 1568 height 734
